Goal: Information Seeking & Learning: Learn about a topic

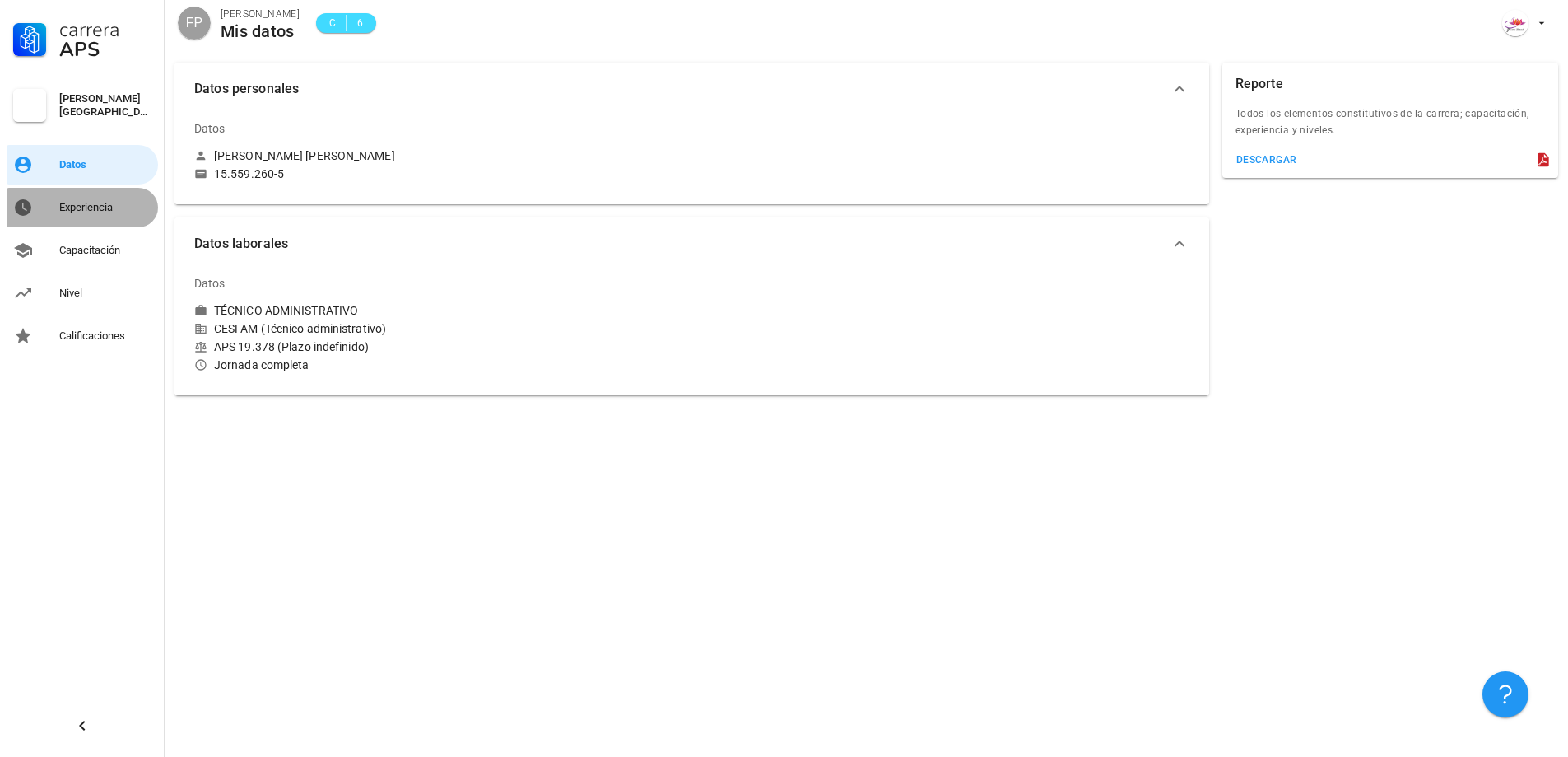
click at [103, 213] on div "Experiencia" at bounding box center [105, 207] width 92 height 13
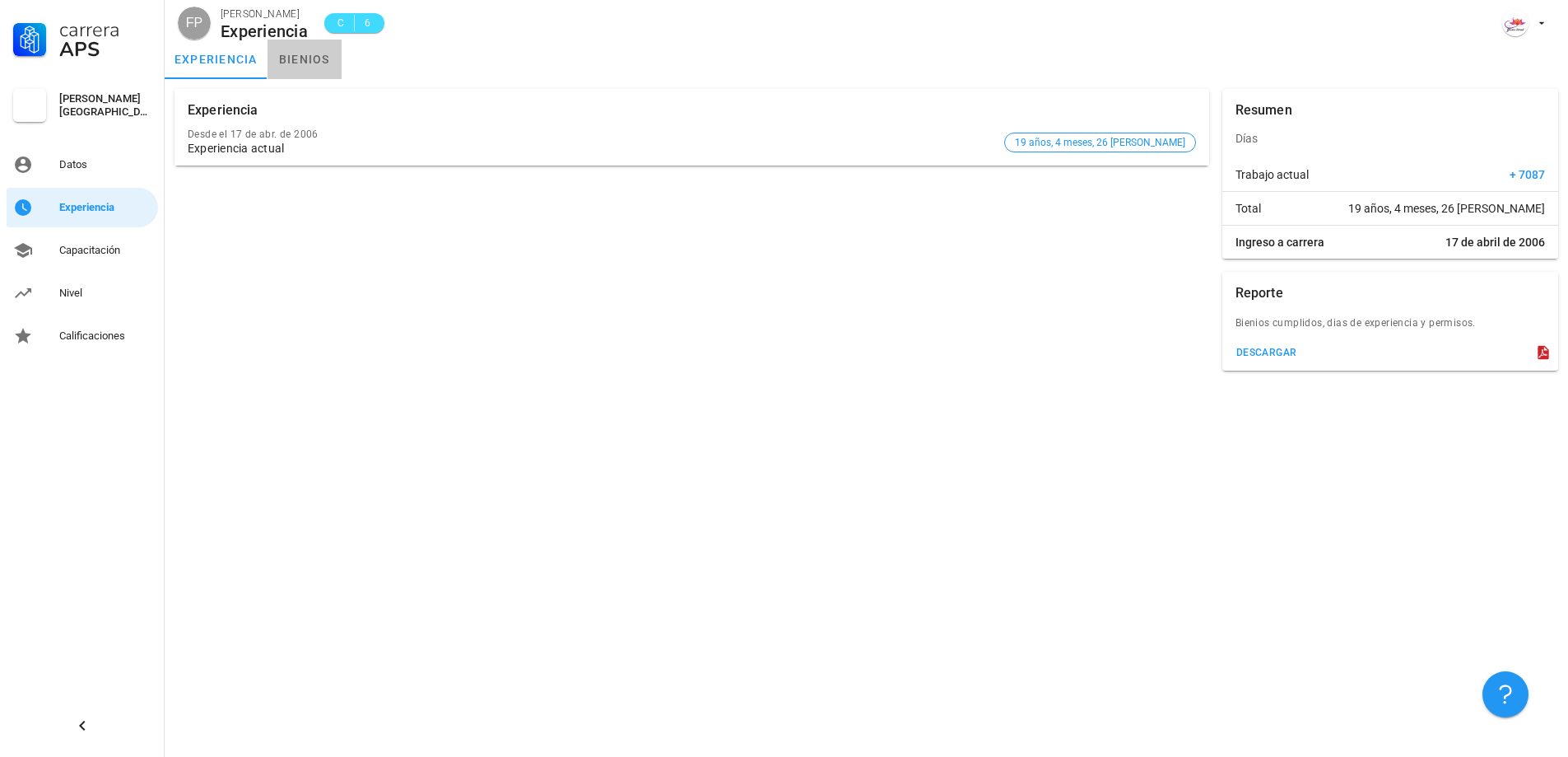
click at [305, 64] on link "bienios" at bounding box center [305, 59] width 74 height 39
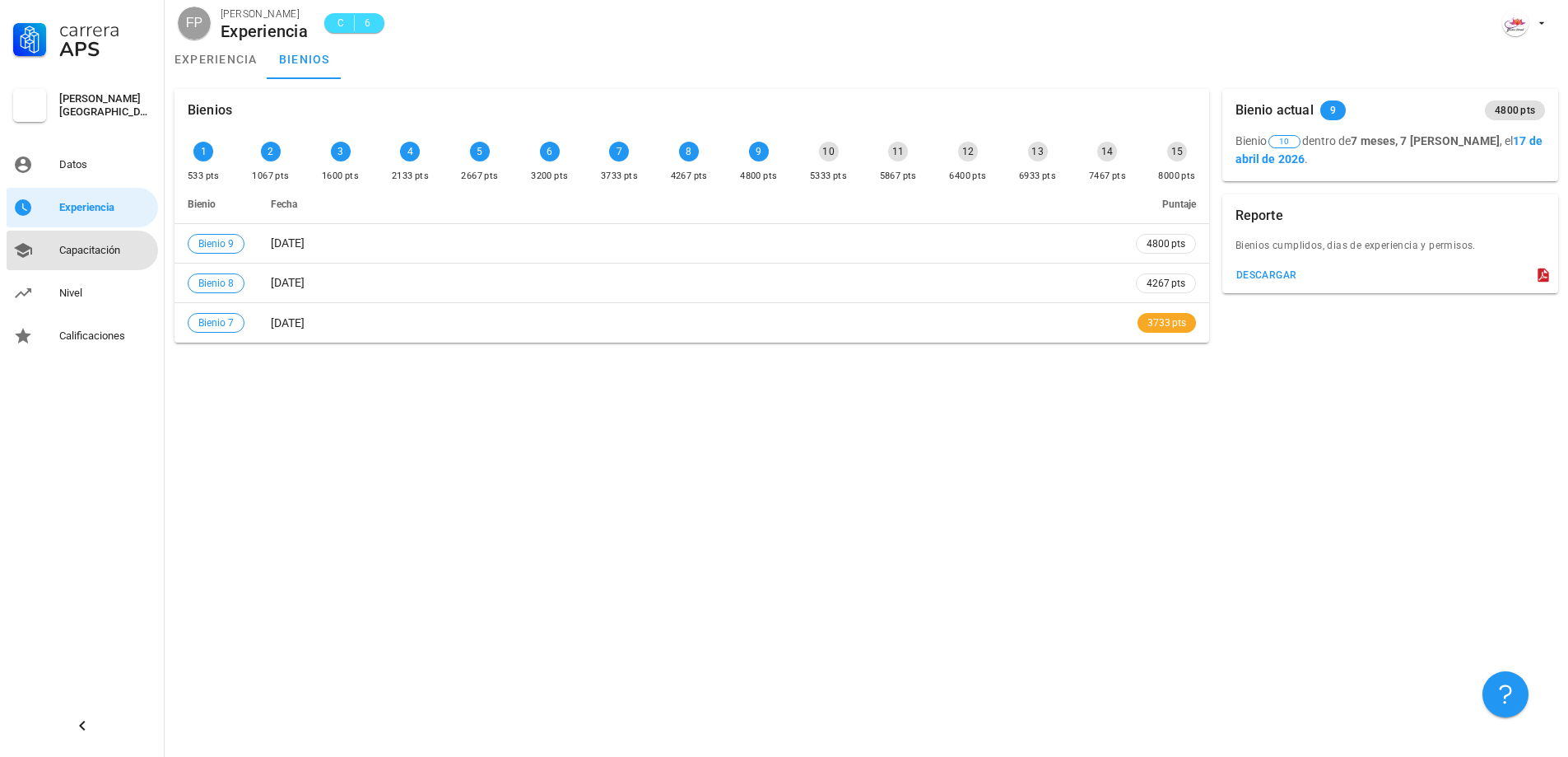
click at [83, 259] on div "Capacitación" at bounding box center [105, 250] width 92 height 27
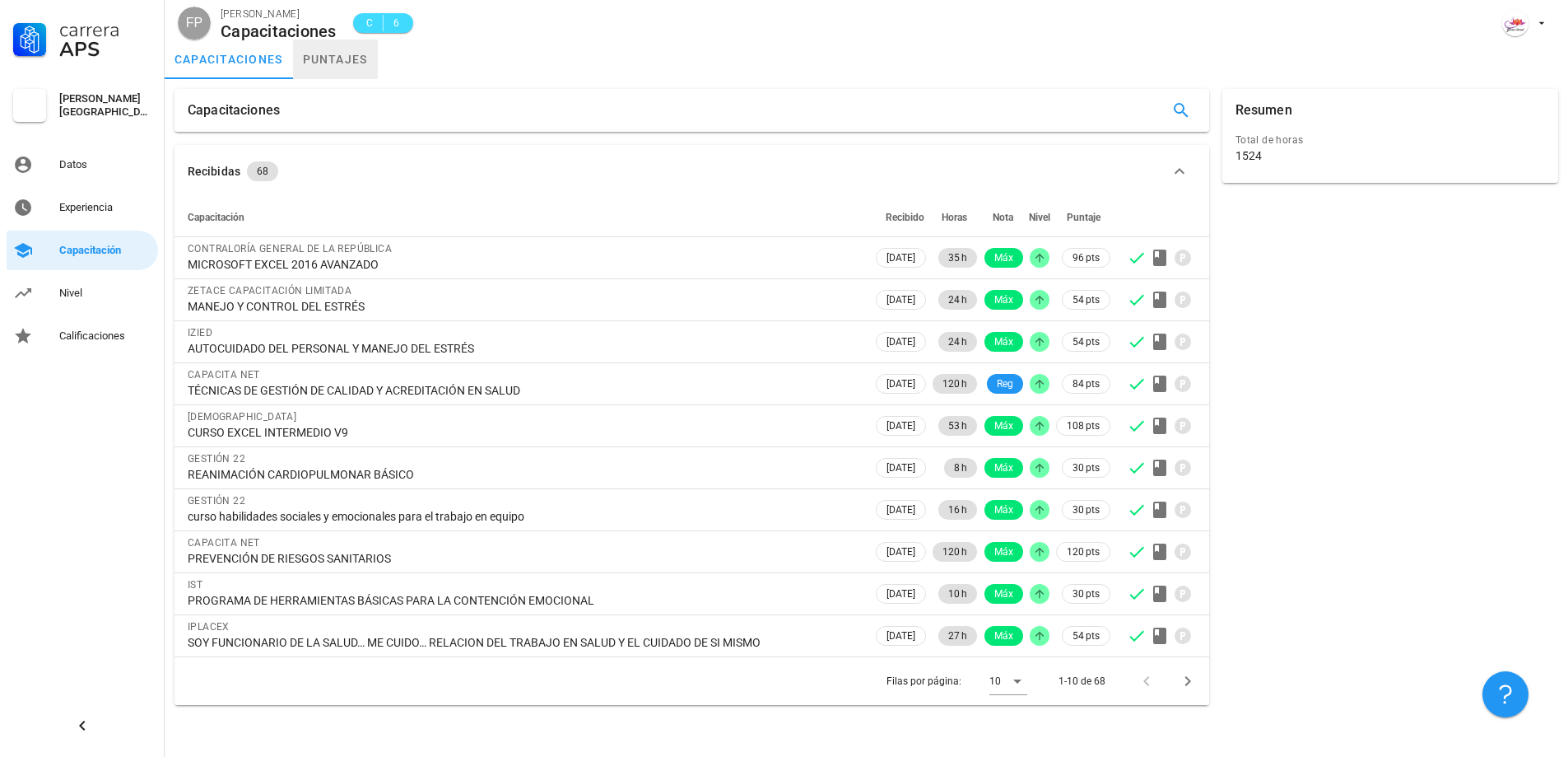
click at [362, 61] on link "puntajes" at bounding box center [335, 59] width 85 height 39
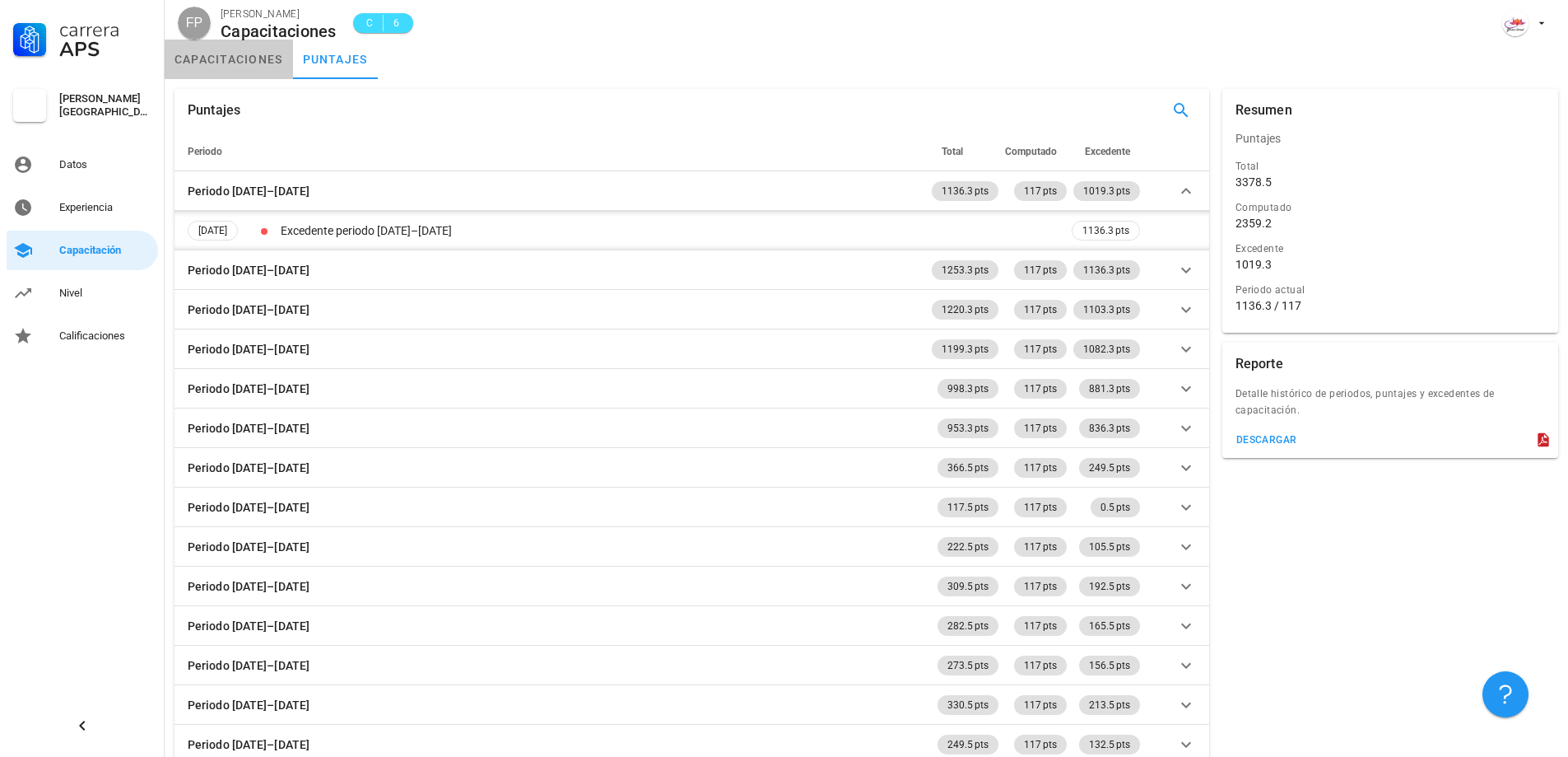
click at [248, 54] on link "capacitaciones" at bounding box center [229, 59] width 128 height 39
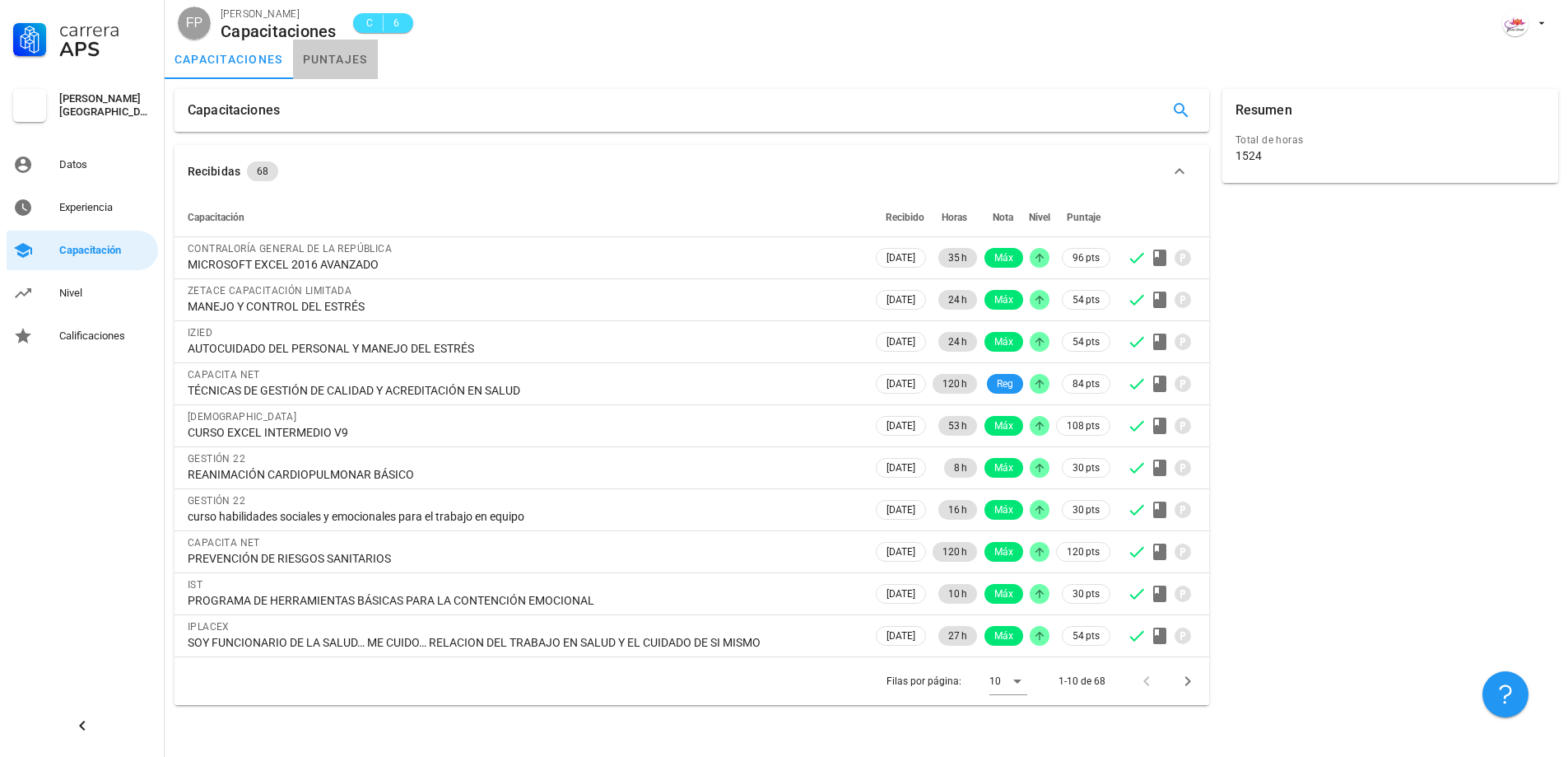
click at [346, 59] on link "puntajes" at bounding box center [335, 59] width 85 height 39
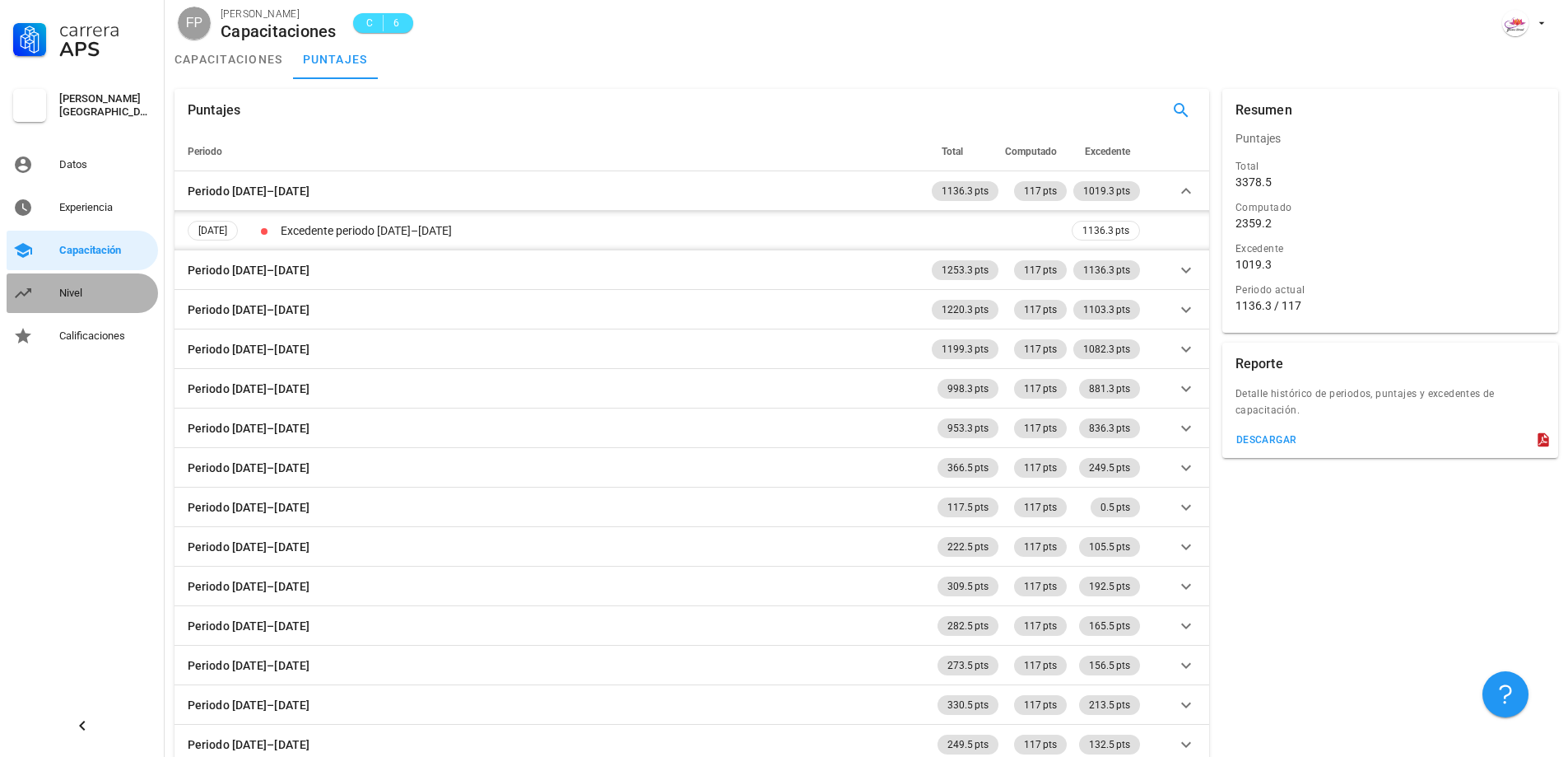
click at [117, 293] on div "Nivel" at bounding box center [105, 293] width 92 height 13
